Goal: Find specific fact: Find specific fact

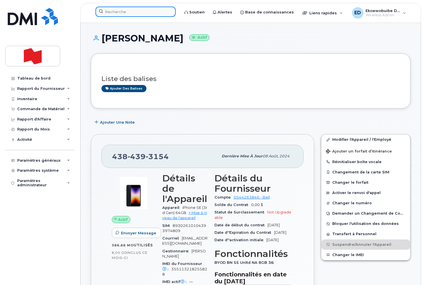
click at [121, 11] on input at bounding box center [135, 12] width 80 height 10
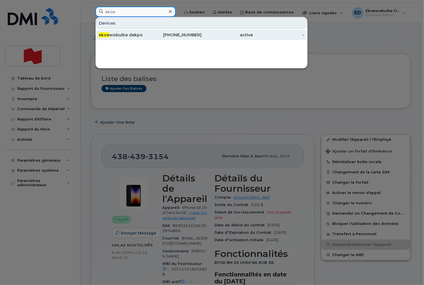
type input "ekoe"
click at [120, 37] on div "ekoe wobuibe dekpo" at bounding box center [124, 35] width 51 height 6
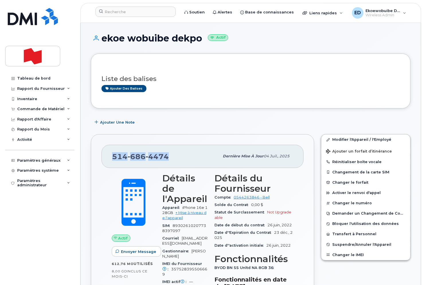
drag, startPoint x: 169, startPoint y: 158, endPoint x: 110, endPoint y: 158, distance: 58.4
click at [110, 158] on div "514 686 4474 Dernière mise à jour 04 juil., 2025" at bounding box center [202, 156] width 202 height 23
copy span "514 686 4474"
